Goal: Find specific page/section: Find specific page/section

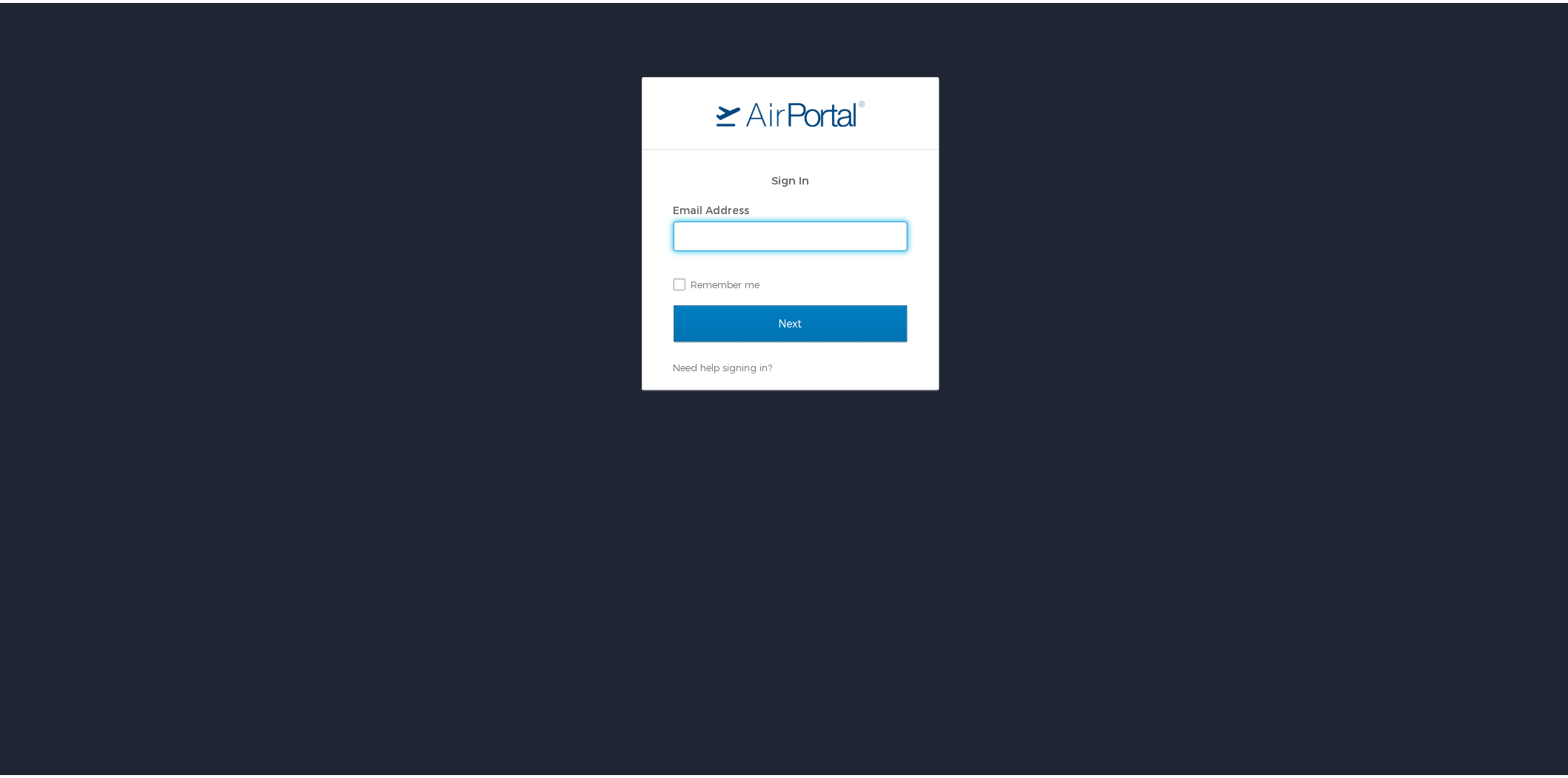
click at [758, 231] on input "Email Address" at bounding box center [790, 233] width 232 height 28
type input "lfontaine@healthequity.com"
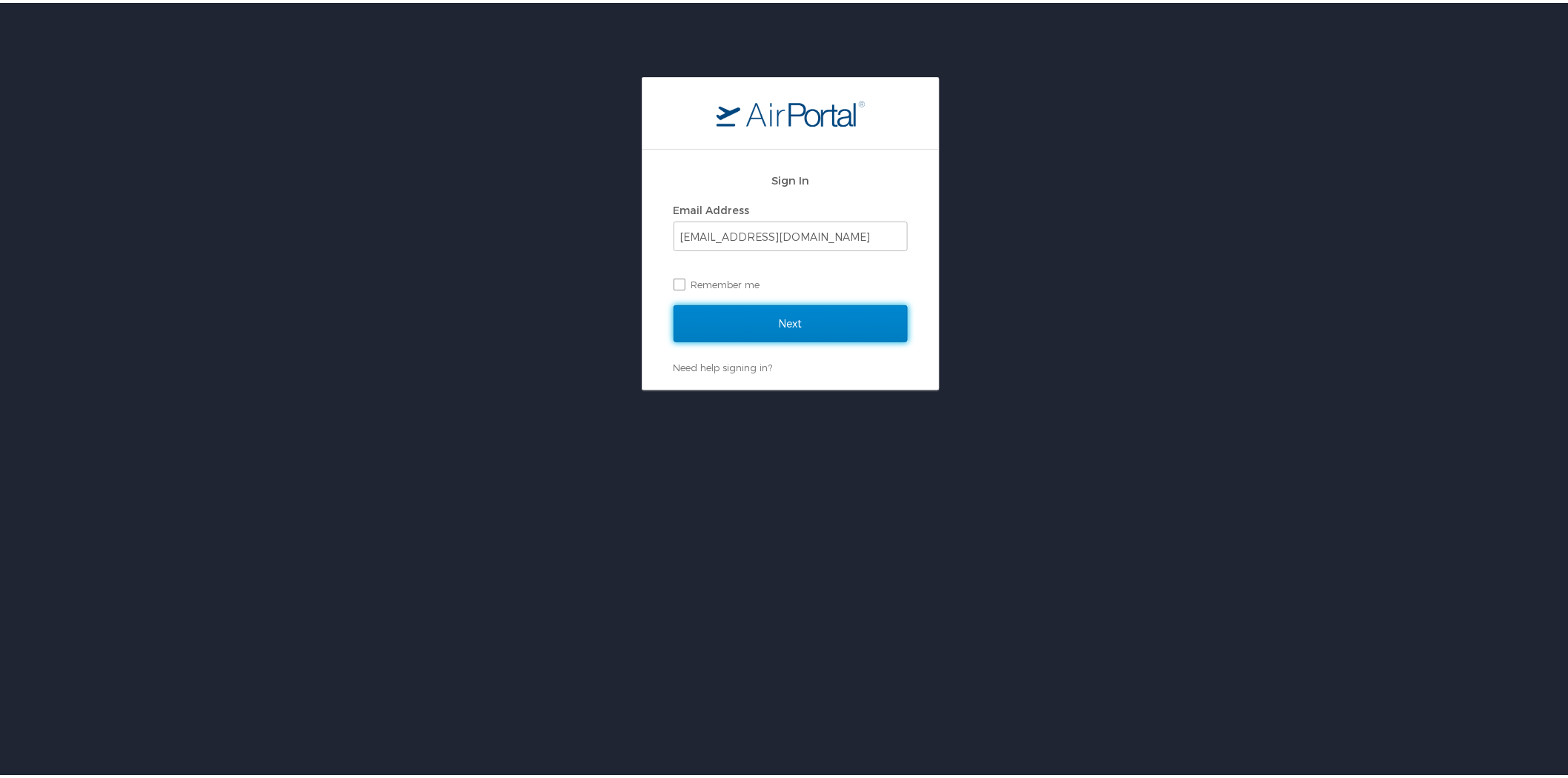
click at [794, 319] on input "Next" at bounding box center [790, 321] width 234 height 37
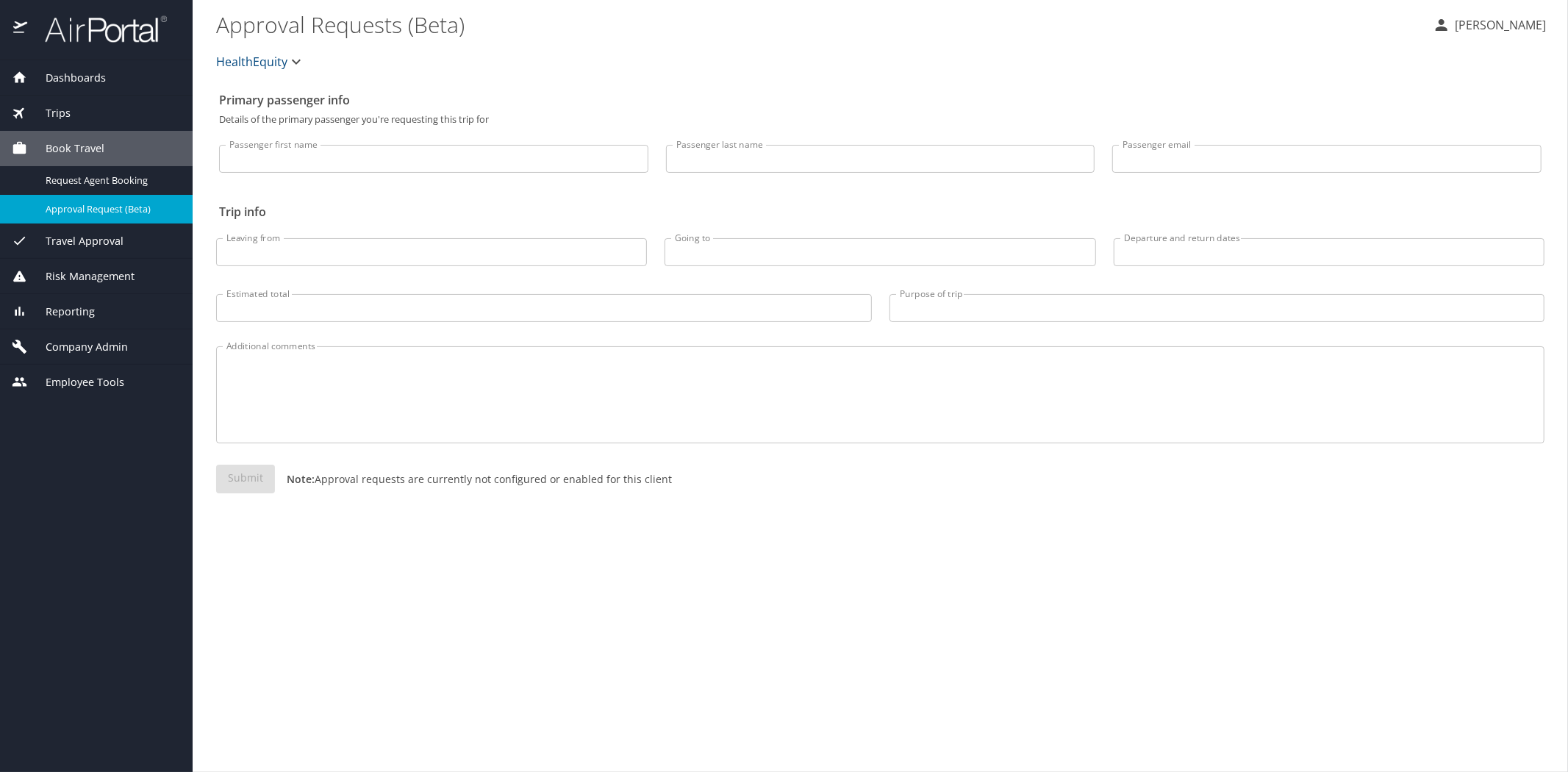
click at [87, 314] on span "Reporting" at bounding box center [61, 312] width 68 height 16
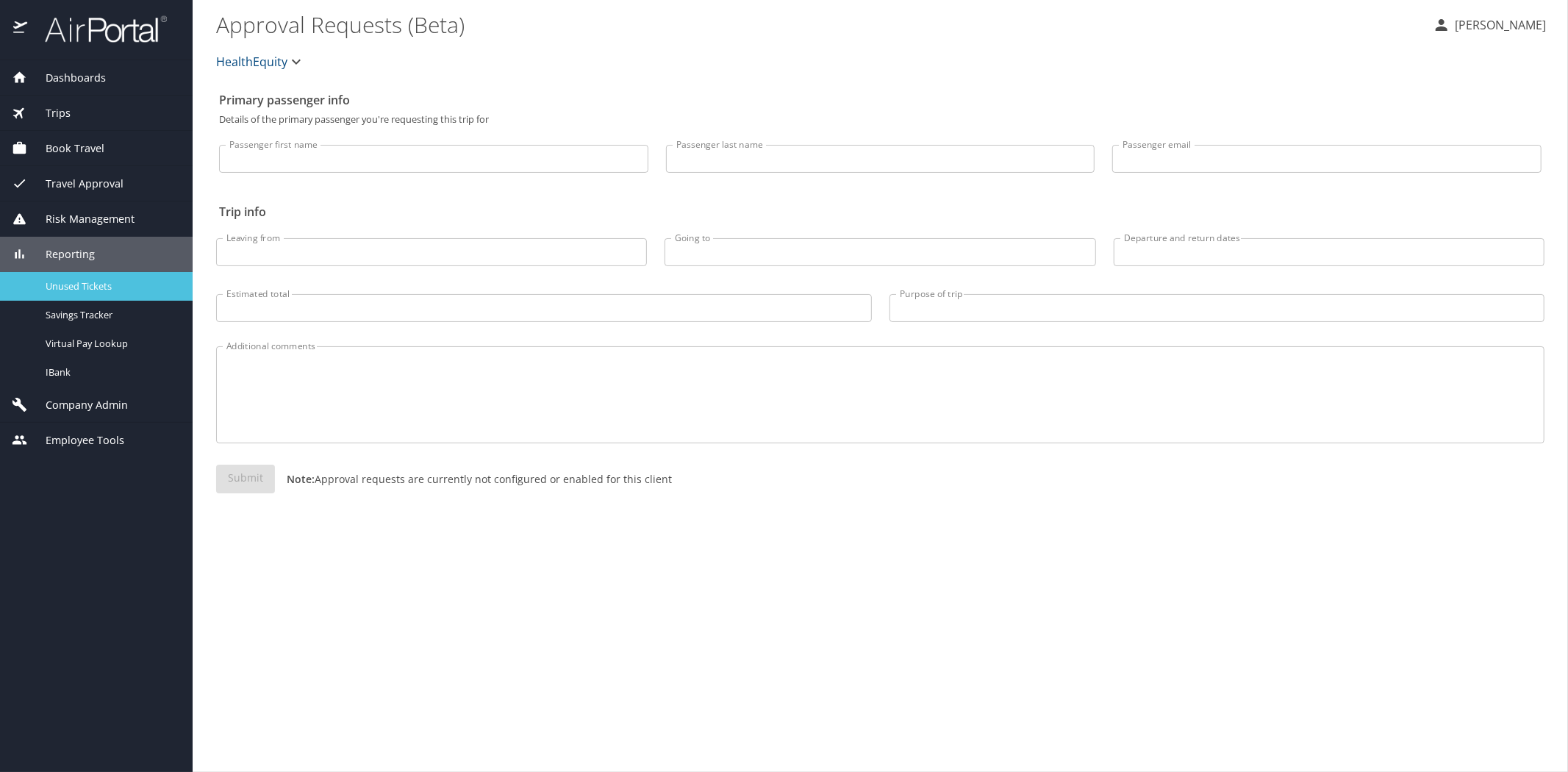
click at [97, 282] on span "Unused Tickets" at bounding box center [110, 286] width 129 height 14
